Goal: Task Accomplishment & Management: Complete application form

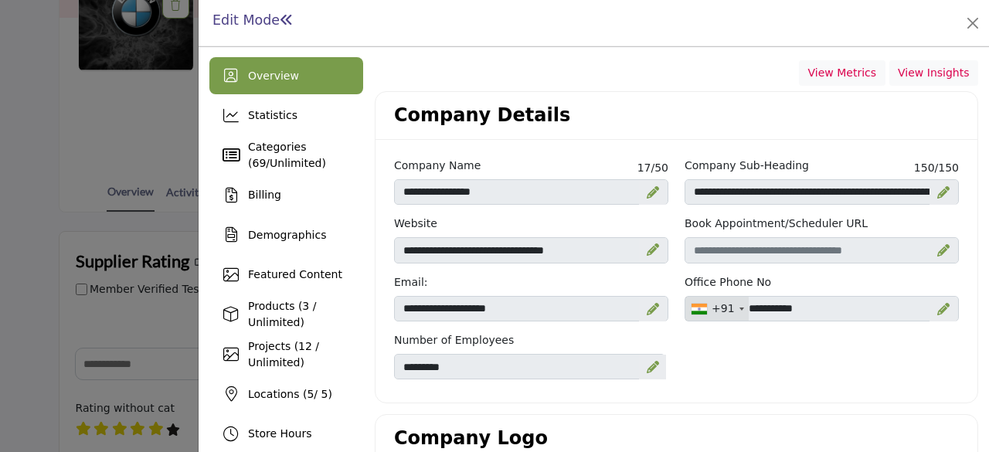
scroll to position [232, 0]
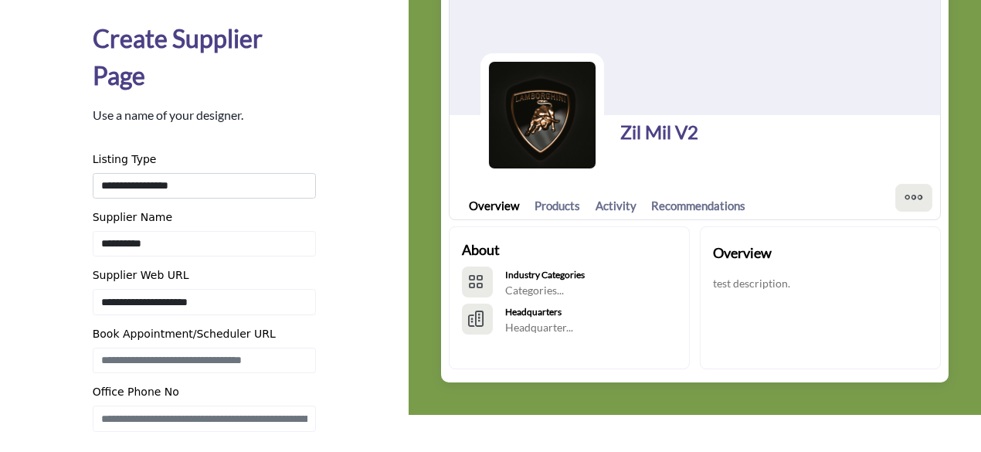
scroll to position [77, 0]
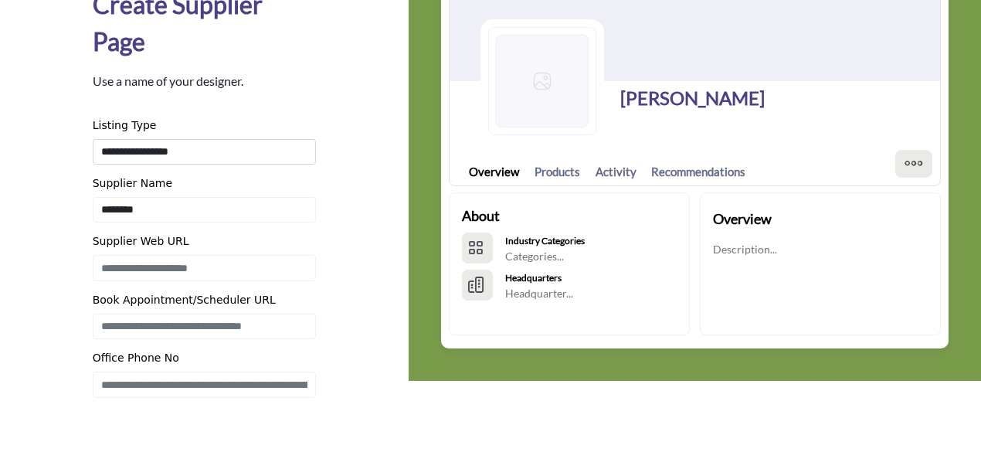
scroll to position [155, 0]
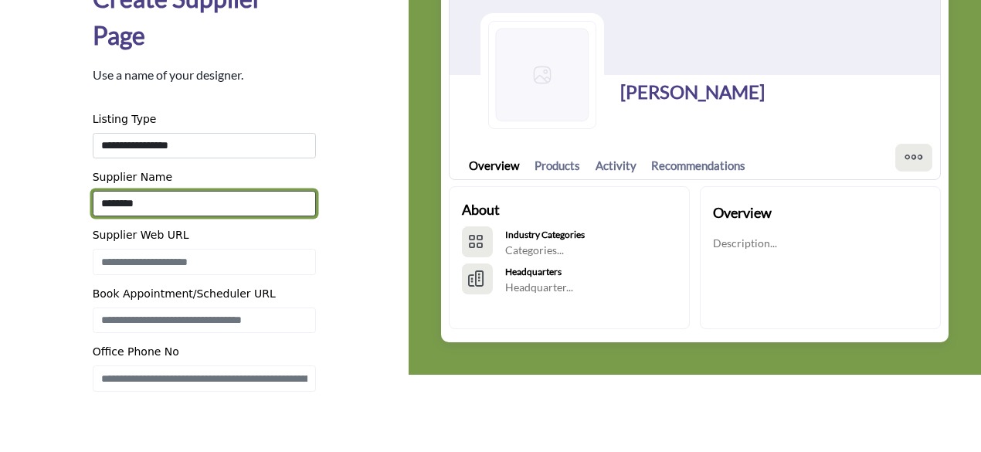
drag, startPoint x: 100, startPoint y: 205, endPoint x: 149, endPoint y: 199, distance: 49.0
click at [149, 199] on input "********" at bounding box center [205, 204] width 224 height 26
drag, startPoint x: 98, startPoint y: 205, endPoint x: 160, endPoint y: 208, distance: 61.9
click at [160, 208] on input "********" at bounding box center [205, 204] width 224 height 26
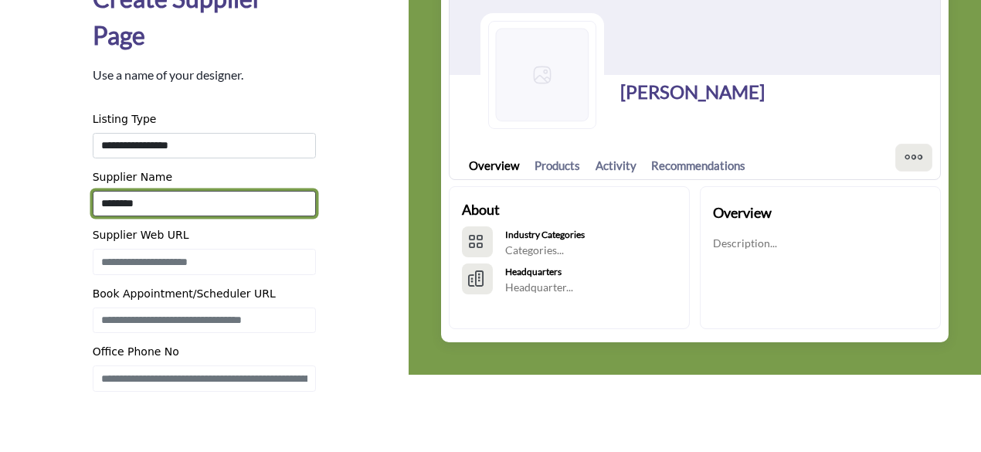
drag, startPoint x: 160, startPoint y: 208, endPoint x: 167, endPoint y: 214, distance: 9.3
click at [160, 208] on input "********" at bounding box center [205, 204] width 224 height 26
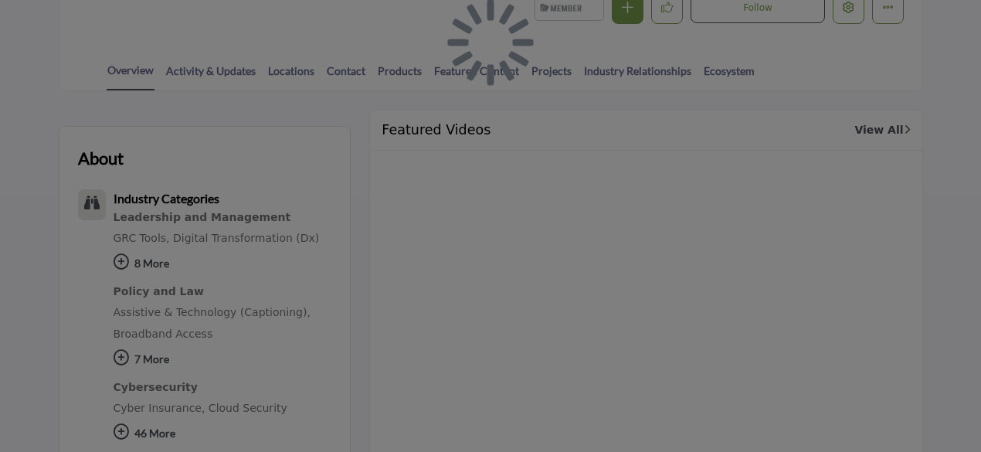
scroll to position [232, 0]
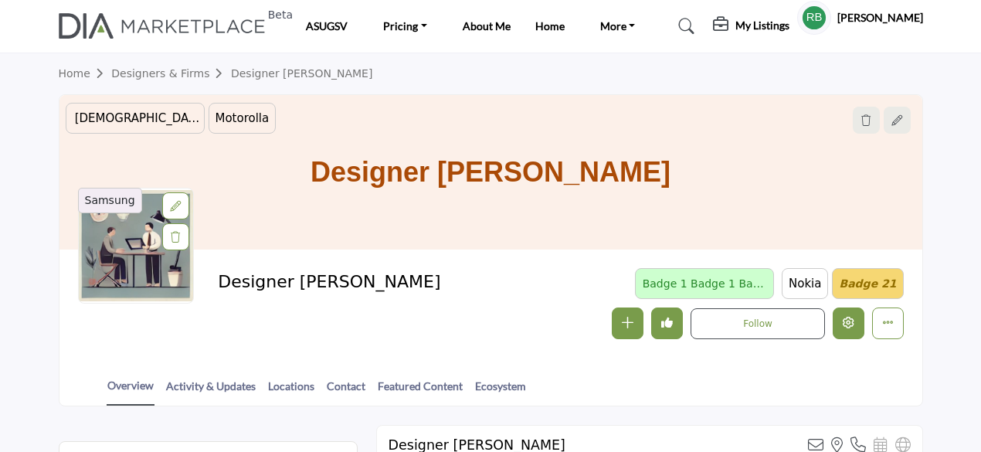
click at [853, 317] on icon "Edit company" at bounding box center [849, 323] width 12 height 12
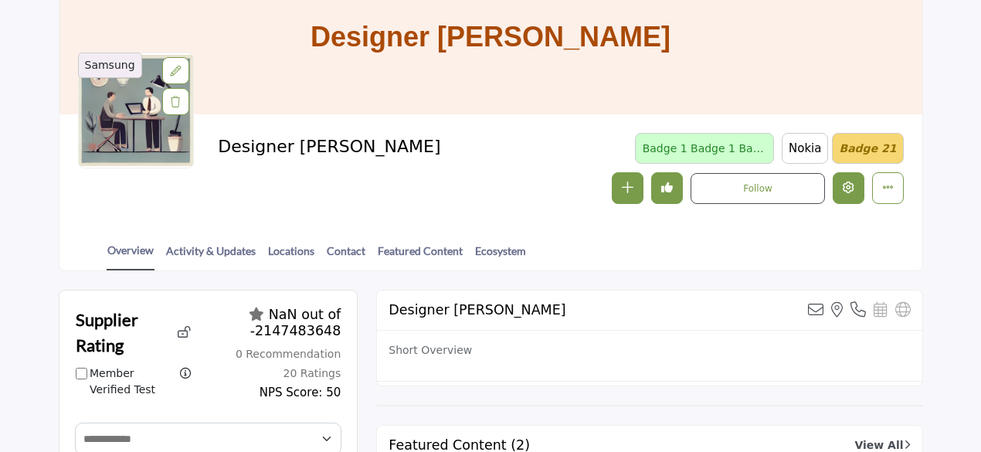
scroll to position [232, 0]
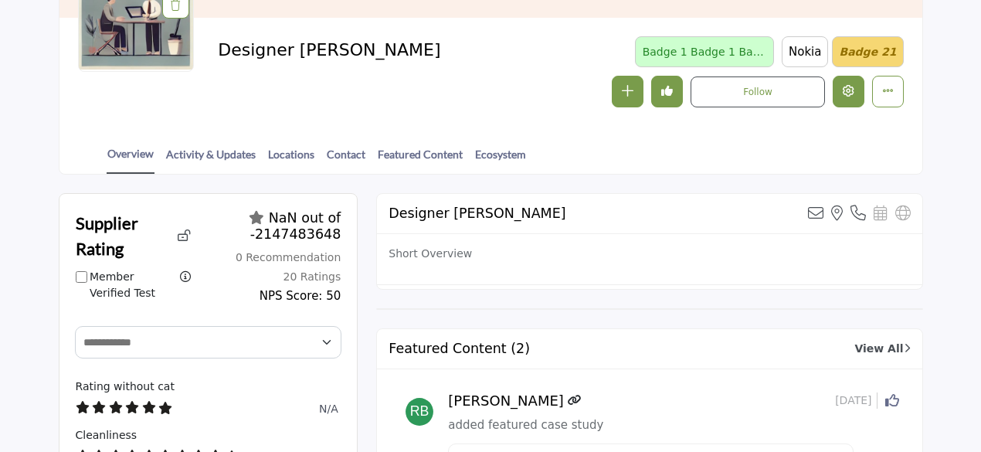
click at [848, 96] on icon "Edit company" at bounding box center [849, 91] width 12 height 12
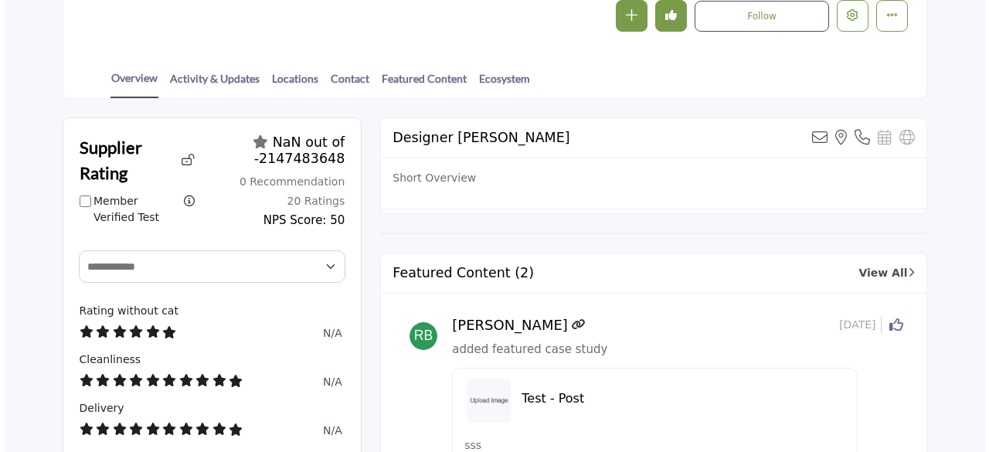
scroll to position [232, 0]
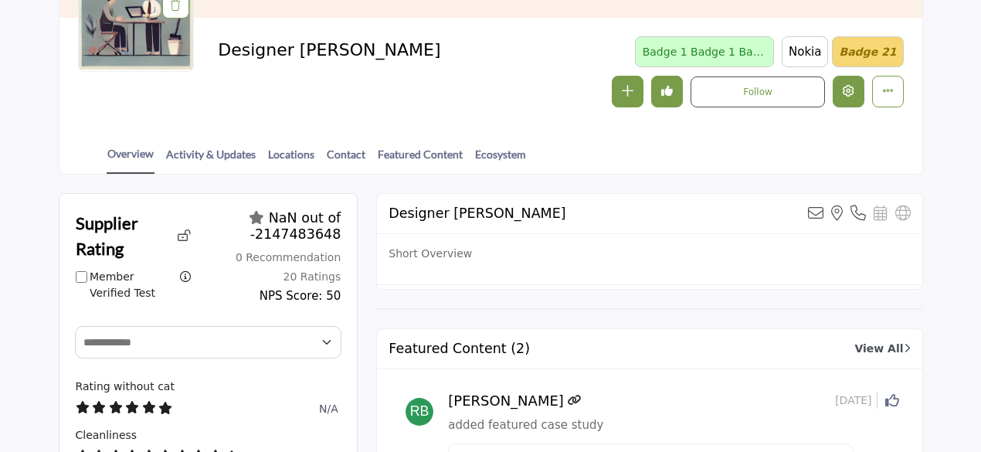
click at [850, 97] on button "Edit company" at bounding box center [849, 92] width 32 height 32
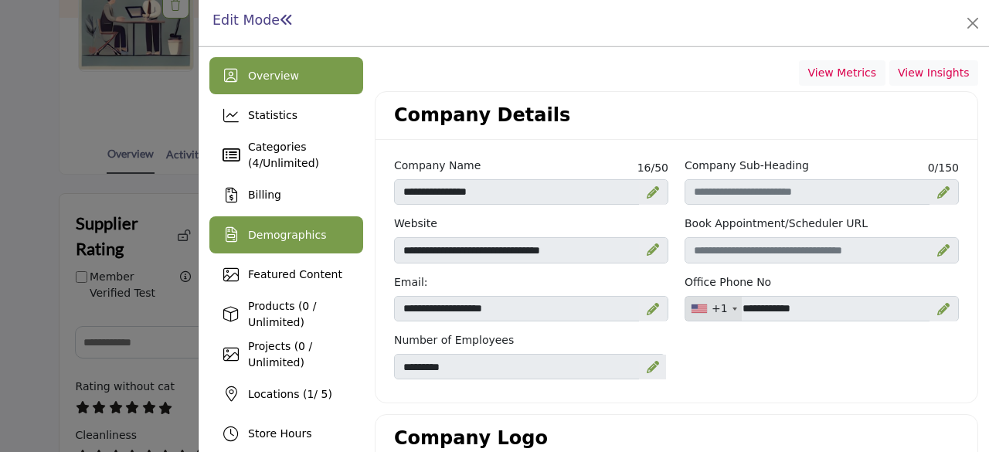
click at [285, 239] on span "Demographics" at bounding box center [287, 235] width 78 height 12
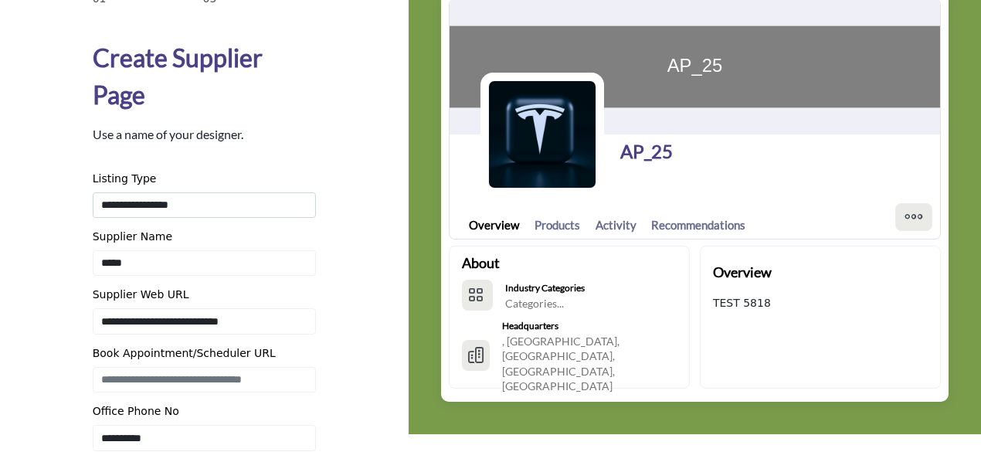
scroll to position [77, 0]
